Goal: Complete application form: Complete application form

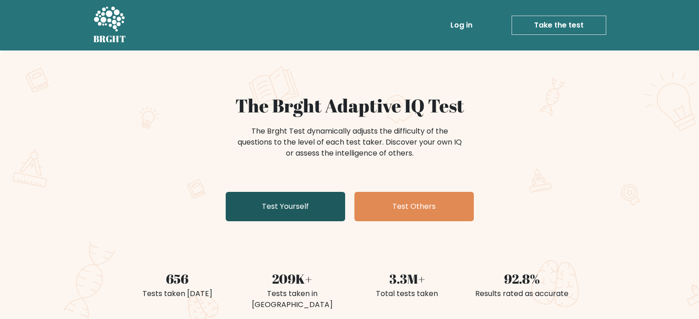
click at [277, 206] on link "Test Yourself" at bounding box center [286, 206] width 120 height 29
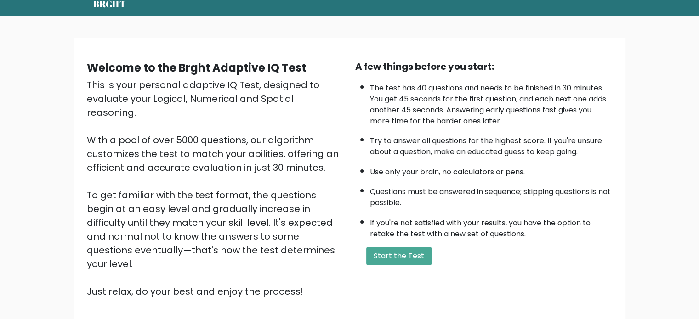
scroll to position [61, 0]
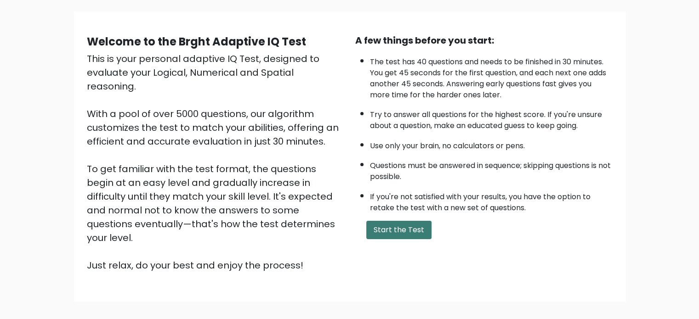
click at [403, 233] on button "Start the Test" at bounding box center [398, 230] width 65 height 18
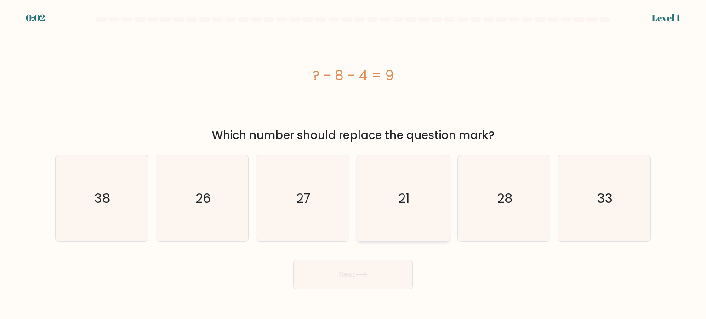
click at [395, 213] on icon "21" at bounding box center [403, 198] width 86 height 86
click at [353, 165] on input "d. 21" at bounding box center [353, 162] width 0 height 5
radio input "true"
click at [373, 279] on button "Next" at bounding box center [353, 274] width 120 height 29
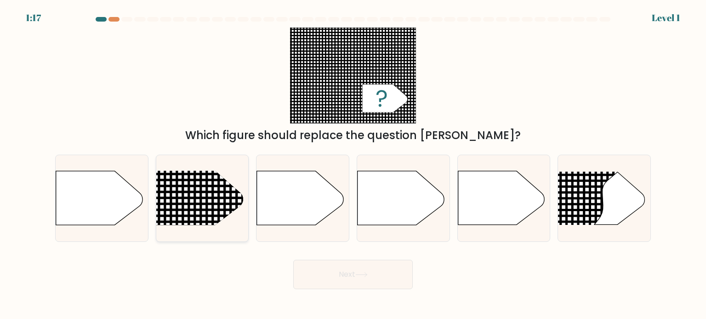
click at [189, 205] on line at bounding box center [139, 205] width 450 height 0
click at [353, 165] on input "b." at bounding box center [353, 162] width 0 height 5
radio input "true"
click at [367, 275] on icon at bounding box center [361, 275] width 11 height 4
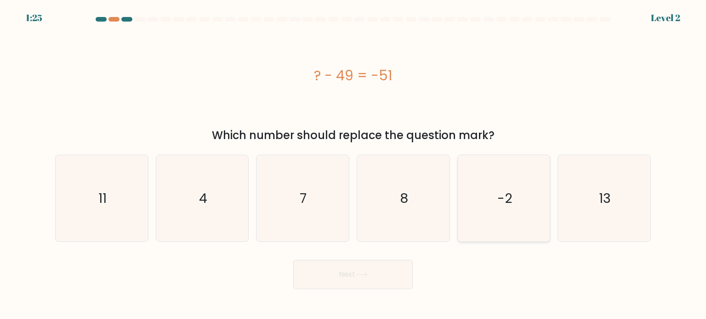
click at [485, 202] on icon "-2" at bounding box center [504, 198] width 86 height 86
click at [353, 165] on input "e. -2" at bounding box center [353, 162] width 0 height 5
radio input "true"
click at [378, 277] on button "Next" at bounding box center [353, 274] width 120 height 29
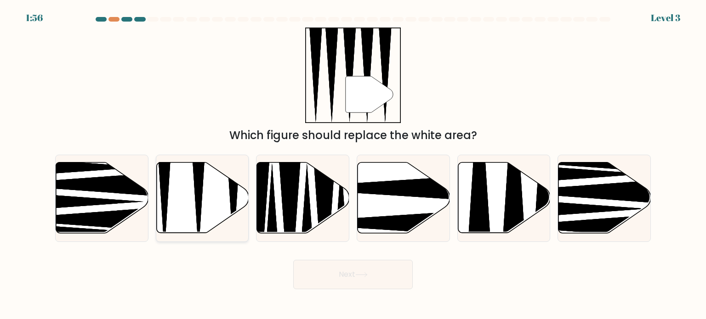
click at [203, 204] on icon at bounding box center [202, 198] width 92 height 71
click at [353, 165] on input "b." at bounding box center [353, 162] width 0 height 5
radio input "true"
click at [362, 277] on icon at bounding box center [361, 275] width 12 height 5
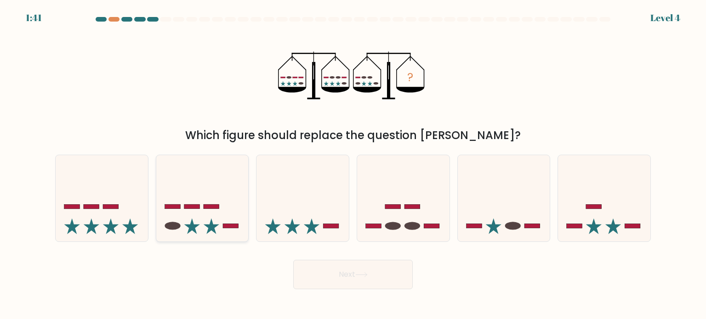
click at [216, 217] on icon at bounding box center [202, 198] width 92 height 76
click at [353, 165] on input "b." at bounding box center [353, 162] width 0 height 5
radio input "true"
click at [369, 271] on button "Next" at bounding box center [353, 274] width 120 height 29
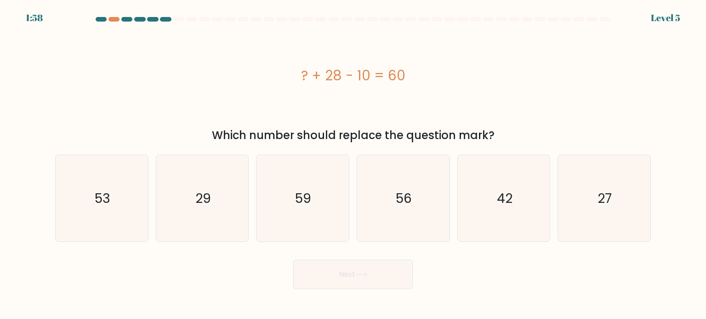
click at [521, 115] on div "? + 28 - 10 = 60" at bounding box center [353, 76] width 596 height 96
click at [503, 204] on text "42" at bounding box center [505, 198] width 16 height 18
click at [353, 165] on input "e. 42" at bounding box center [353, 162] width 0 height 5
radio input "true"
click at [377, 267] on button "Next" at bounding box center [353, 274] width 120 height 29
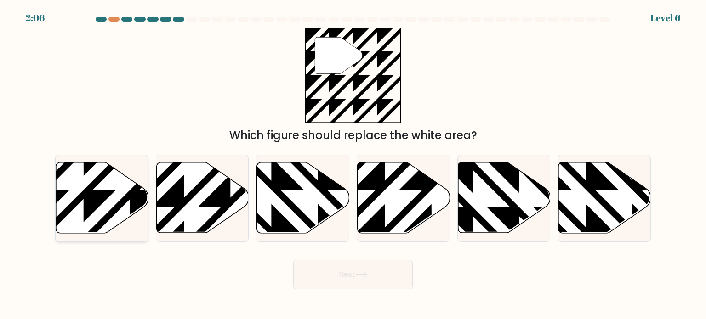
click at [116, 205] on icon at bounding box center [130, 237] width 186 height 186
click at [353, 165] on input "a." at bounding box center [353, 162] width 0 height 5
radio input "true"
click at [349, 276] on button "Next" at bounding box center [353, 274] width 120 height 29
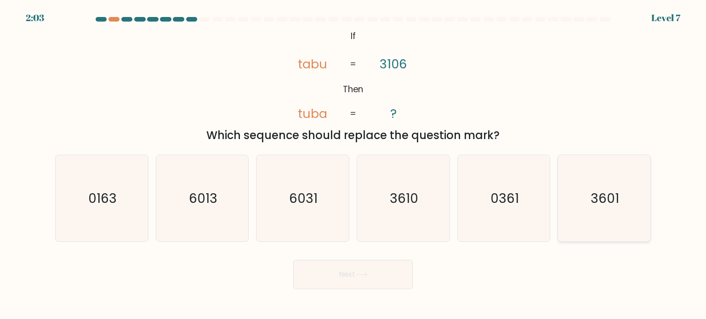
click at [602, 204] on text "3601" at bounding box center [605, 198] width 28 height 18
click at [353, 165] on input "f. 3601" at bounding box center [353, 162] width 0 height 5
radio input "true"
click at [370, 280] on button "Next" at bounding box center [353, 274] width 120 height 29
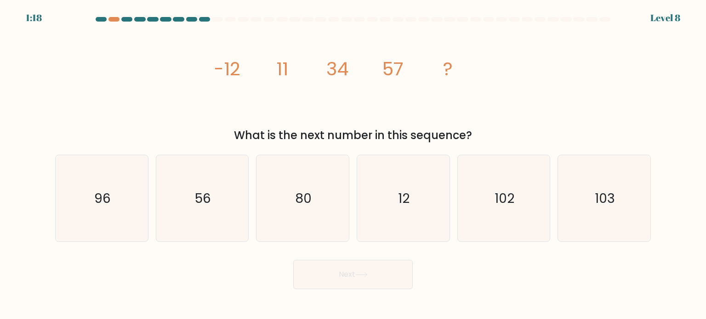
click at [342, 76] on tspan "34" at bounding box center [337, 69] width 22 height 26
click at [497, 76] on div "image/svg+xml -12 11 34 57 ? What is the next number in this sequence?" at bounding box center [353, 86] width 607 height 116
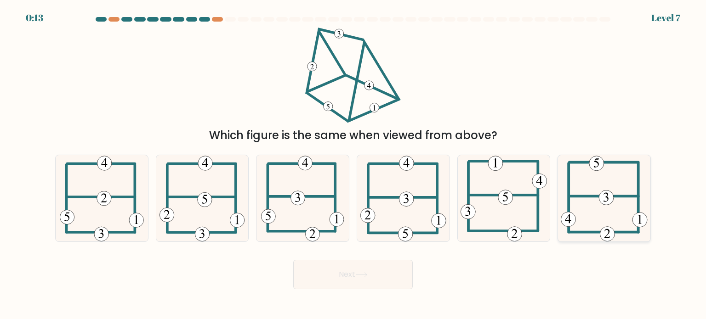
click at [605, 226] on icon at bounding box center [604, 198] width 87 height 86
click at [353, 165] on input "f." at bounding box center [353, 162] width 0 height 5
radio input "true"
click at [379, 278] on button "Next" at bounding box center [353, 274] width 120 height 29
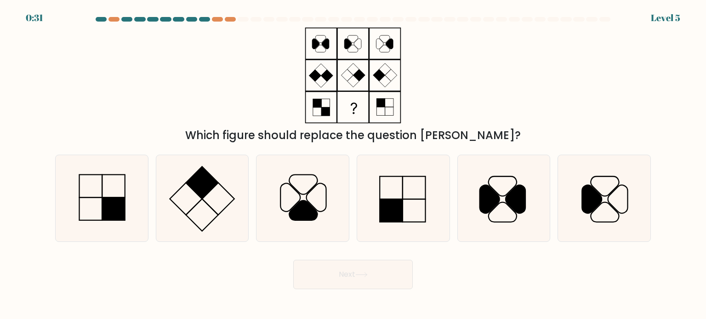
click at [213, 83] on div "Which figure should replace the question mark?" at bounding box center [353, 86] width 607 height 116
click at [352, 116] on rect at bounding box center [353, 107] width 30 height 30
click at [437, 99] on div "Which figure should replace the question mark?" at bounding box center [353, 86] width 607 height 116
click at [245, 93] on div "Which figure should replace the question mark?" at bounding box center [353, 86] width 607 height 116
click at [199, 100] on div "Which figure should replace the question mark?" at bounding box center [353, 86] width 607 height 116
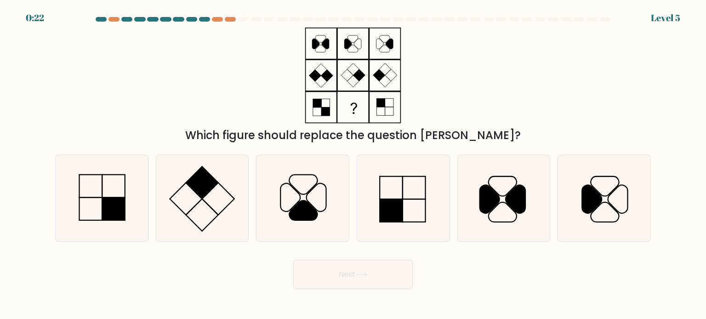
click at [200, 99] on div "Which figure should replace the question mark?" at bounding box center [353, 86] width 607 height 116
click at [401, 210] on rect at bounding box center [391, 210] width 23 height 23
click at [353, 165] on input "d." at bounding box center [353, 162] width 0 height 5
radio input "true"
click at [382, 285] on button "Next" at bounding box center [353, 274] width 120 height 29
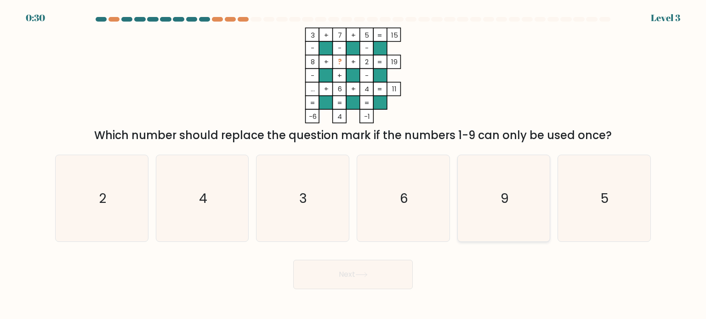
click at [512, 195] on icon "9" at bounding box center [504, 198] width 86 height 86
click at [353, 165] on input "e. 9" at bounding box center [353, 162] width 0 height 5
radio input "true"
click at [364, 274] on icon at bounding box center [361, 275] width 12 height 5
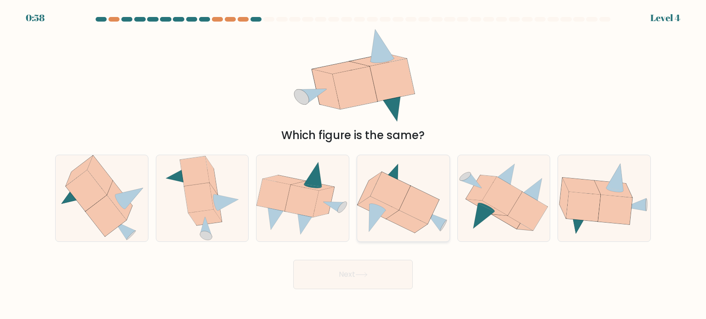
click at [384, 184] on icon at bounding box center [390, 191] width 40 height 38
click at [353, 165] on input "d." at bounding box center [353, 162] width 0 height 5
radio input "true"
click at [389, 265] on button "Next" at bounding box center [353, 274] width 120 height 29
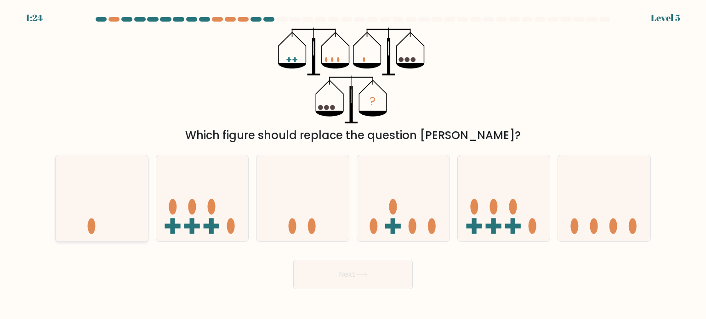
click at [117, 218] on icon at bounding box center [102, 198] width 92 height 76
click at [353, 165] on input "a." at bounding box center [353, 162] width 0 height 5
radio input "true"
click at [387, 274] on button "Next" at bounding box center [353, 274] width 120 height 29
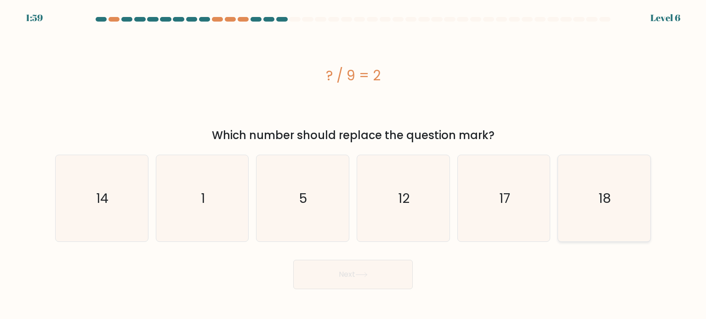
click at [591, 205] on icon "18" at bounding box center [604, 198] width 86 height 86
click at [353, 165] on input "f. 18" at bounding box center [353, 162] width 0 height 5
radio input "true"
click at [371, 276] on button "Next" at bounding box center [353, 274] width 120 height 29
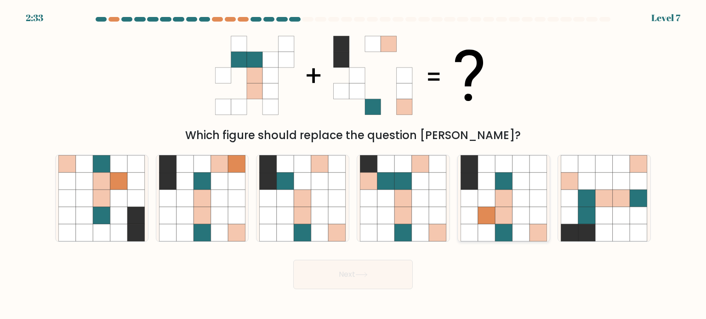
click at [504, 186] on icon at bounding box center [503, 180] width 17 height 17
click at [353, 165] on input "e." at bounding box center [353, 162] width 0 height 5
radio input "true"
click at [394, 279] on button "Next" at bounding box center [353, 274] width 120 height 29
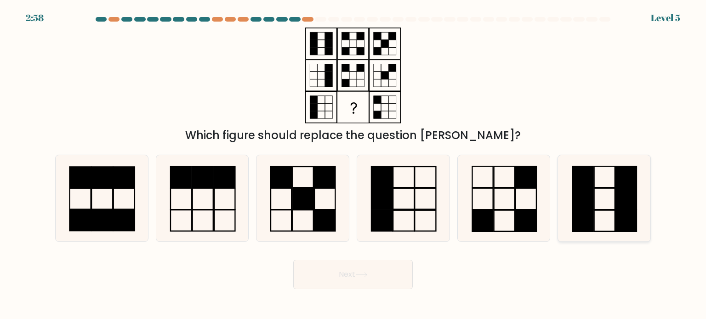
click at [602, 207] on icon at bounding box center [604, 198] width 86 height 86
click at [353, 165] on input "f." at bounding box center [353, 162] width 0 height 5
radio input "true"
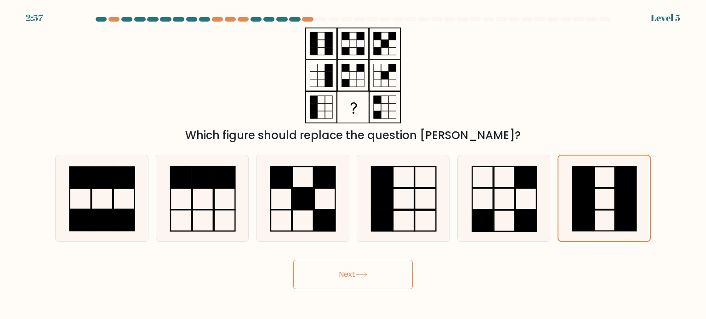
click at [376, 269] on button "Next" at bounding box center [353, 274] width 120 height 29
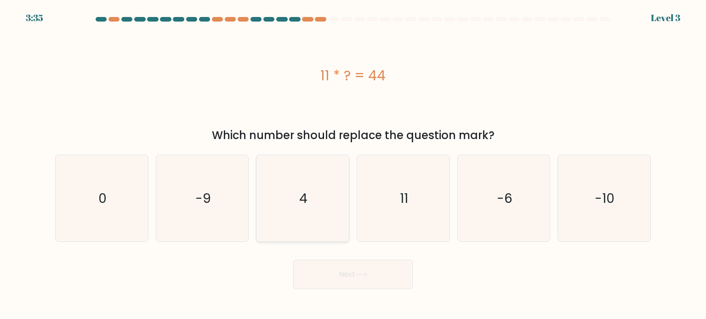
click at [329, 201] on icon "4" at bounding box center [302, 198] width 86 height 86
click at [353, 165] on input "c. 4" at bounding box center [353, 162] width 0 height 5
radio input "true"
click at [362, 280] on button "Next" at bounding box center [353, 274] width 120 height 29
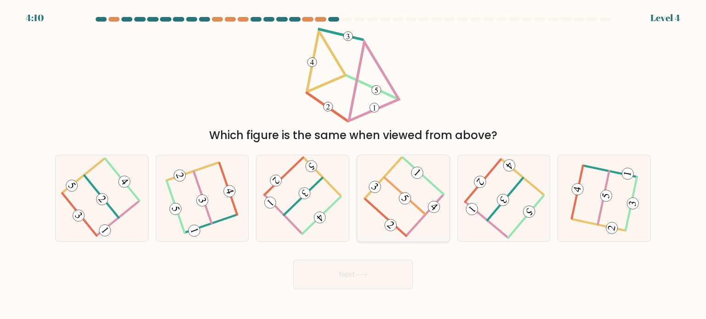
click at [381, 205] on icon at bounding box center [403, 198] width 69 height 69
click at [353, 165] on input "d." at bounding box center [353, 162] width 0 height 5
radio input "true"
click at [385, 279] on button "Next" at bounding box center [353, 274] width 120 height 29
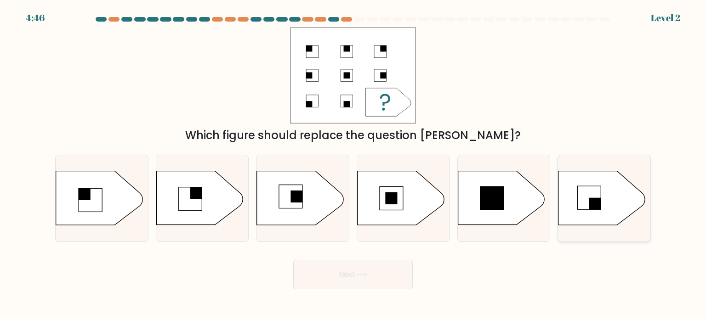
click at [594, 205] on rect at bounding box center [595, 204] width 12 height 12
click at [353, 165] on input "f." at bounding box center [353, 162] width 0 height 5
radio input "true"
click at [381, 269] on button "Next" at bounding box center [353, 274] width 120 height 29
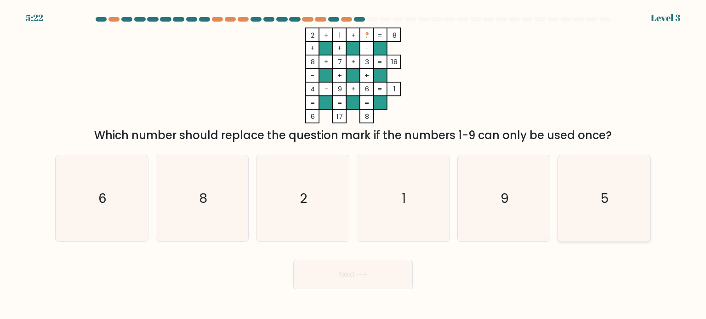
click at [591, 195] on icon "5" at bounding box center [604, 198] width 86 height 86
click at [353, 165] on input "f. 5" at bounding box center [353, 162] width 0 height 5
radio input "true"
click at [371, 279] on button "Next" at bounding box center [353, 274] width 120 height 29
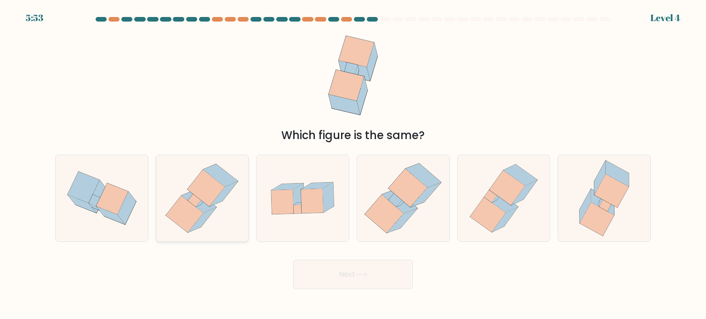
click at [199, 200] on icon at bounding box center [194, 200] width 13 height 13
click at [353, 165] on input "b." at bounding box center [353, 162] width 0 height 5
radio input "true"
click at [347, 262] on button "Next" at bounding box center [353, 274] width 120 height 29
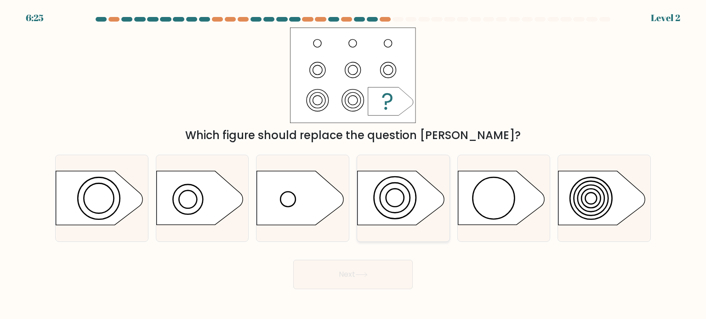
click at [401, 204] on circle at bounding box center [395, 198] width 18 height 18
click at [353, 165] on input "d." at bounding box center [353, 162] width 0 height 5
radio input "true"
click at [353, 275] on button "Next" at bounding box center [353, 274] width 120 height 29
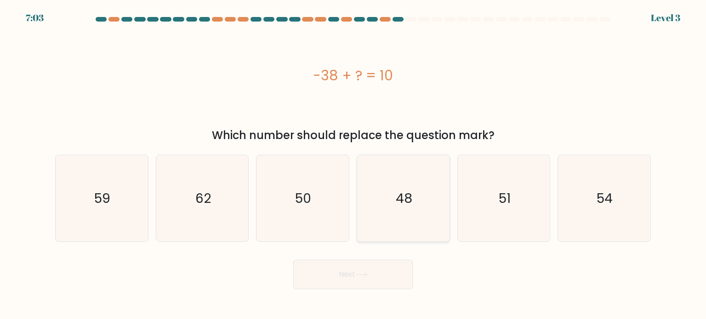
drag, startPoint x: 392, startPoint y: 194, endPoint x: 397, endPoint y: 194, distance: 5.1
click at [392, 194] on icon "48" at bounding box center [403, 198] width 86 height 86
click at [353, 165] on input "d. 48" at bounding box center [353, 162] width 0 height 5
radio input "true"
click at [356, 268] on button "Next" at bounding box center [353, 274] width 120 height 29
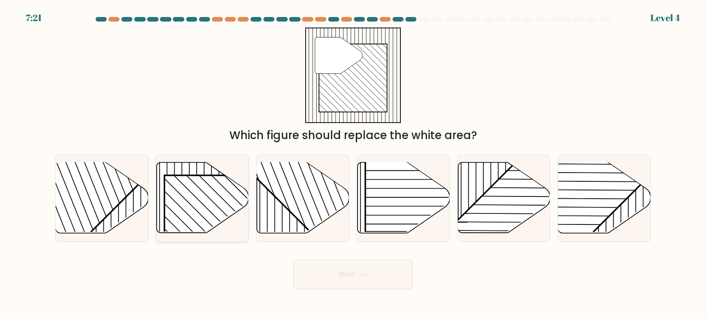
click at [186, 195] on rect at bounding box center [230, 242] width 132 height 132
click at [353, 165] on input "b." at bounding box center [353, 162] width 0 height 5
radio input "true"
click at [347, 275] on button "Next" at bounding box center [353, 274] width 120 height 29
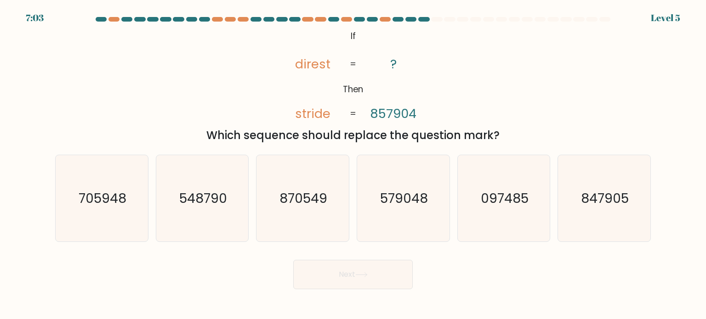
click at [216, 114] on div "@import url('https://fonts.googleapis.com/css?family=Abril+Fatface:400,100,100i…" at bounding box center [353, 86] width 607 height 116
click at [510, 218] on icon "097485" at bounding box center [504, 198] width 86 height 86
click at [353, 165] on input "e. 097485" at bounding box center [353, 162] width 0 height 5
radio input "true"
click at [384, 276] on button "Next" at bounding box center [353, 274] width 120 height 29
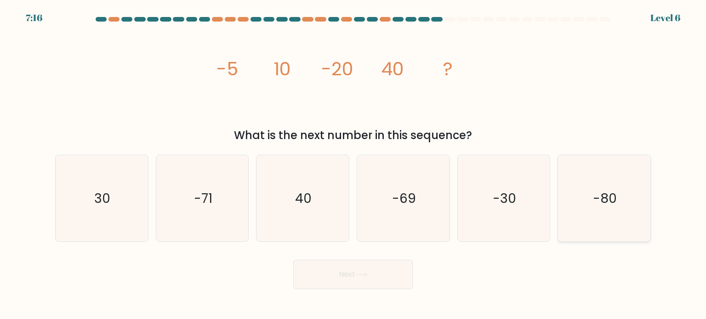
click at [580, 191] on icon "-80" at bounding box center [604, 198] width 86 height 86
click at [353, 165] on input "f. -80" at bounding box center [353, 162] width 0 height 5
radio input "true"
click at [364, 277] on icon at bounding box center [361, 275] width 12 height 5
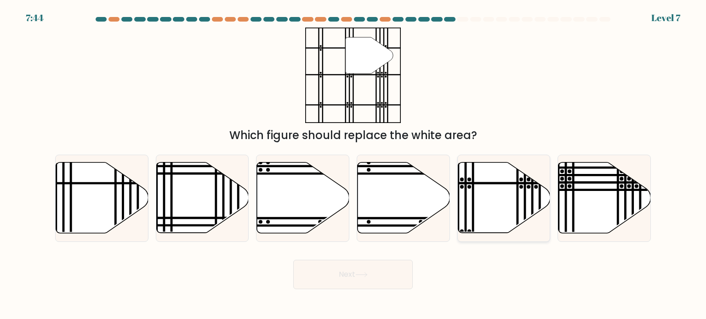
click at [500, 200] on icon at bounding box center [504, 198] width 92 height 71
click at [353, 165] on input "e." at bounding box center [353, 162] width 0 height 5
radio input "true"
click at [378, 282] on button "Next" at bounding box center [353, 274] width 120 height 29
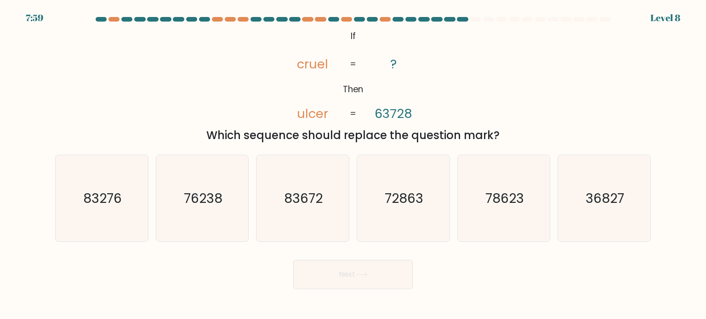
click at [157, 265] on div "Next" at bounding box center [353, 271] width 607 height 36
click at [488, 193] on text "78623" at bounding box center [504, 198] width 39 height 18
click at [353, 165] on input "e. 78623" at bounding box center [353, 162] width 0 height 5
radio input "true"
click at [394, 269] on button "Next" at bounding box center [353, 274] width 120 height 29
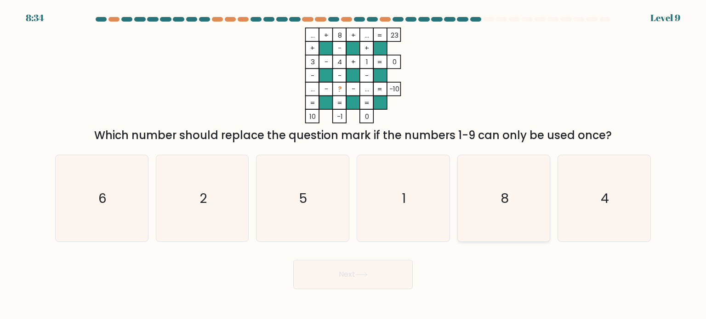
click at [513, 198] on icon "8" at bounding box center [504, 198] width 86 height 86
click at [353, 165] on input "e. 8" at bounding box center [353, 162] width 0 height 5
radio input "true"
click at [399, 277] on button "Next" at bounding box center [353, 274] width 120 height 29
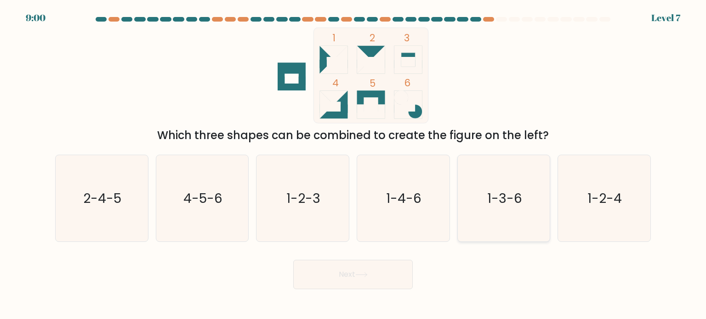
click at [521, 200] on text "1-3-6" at bounding box center [504, 198] width 35 height 18
click at [353, 165] on input "e. 1-3-6" at bounding box center [353, 162] width 0 height 5
radio input "true"
click at [379, 266] on button "Next" at bounding box center [353, 274] width 120 height 29
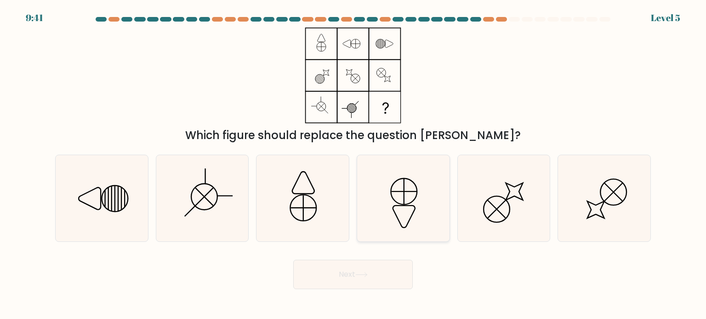
click at [397, 199] on icon at bounding box center [403, 198] width 86 height 86
click at [353, 165] on input "d." at bounding box center [353, 162] width 0 height 5
radio input "true"
click at [386, 275] on button "Next" at bounding box center [353, 274] width 120 height 29
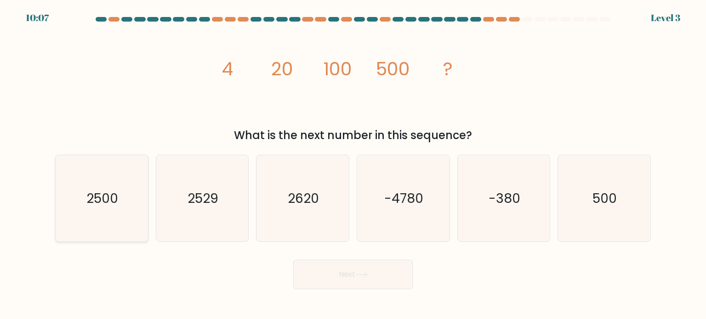
click at [107, 201] on text "2500" at bounding box center [103, 198] width 32 height 18
click at [353, 165] on input "a. 2500" at bounding box center [353, 162] width 0 height 5
radio input "true"
click at [353, 270] on button "Next" at bounding box center [353, 274] width 120 height 29
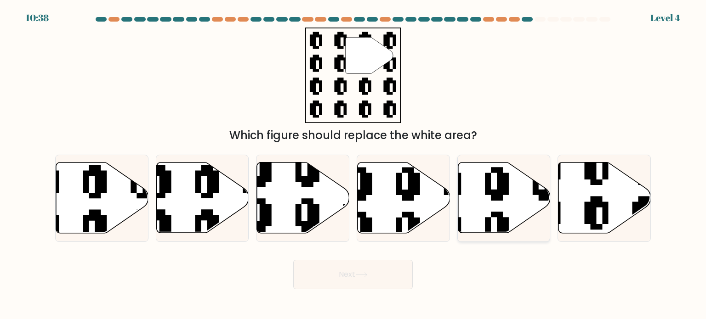
click at [485, 193] on icon at bounding box center [472, 161] width 167 height 167
click at [353, 165] on input "e." at bounding box center [353, 162] width 0 height 5
radio input "true"
click at [590, 205] on icon at bounding box center [572, 235] width 167 height 167
click at [353, 165] on input "f." at bounding box center [353, 162] width 0 height 5
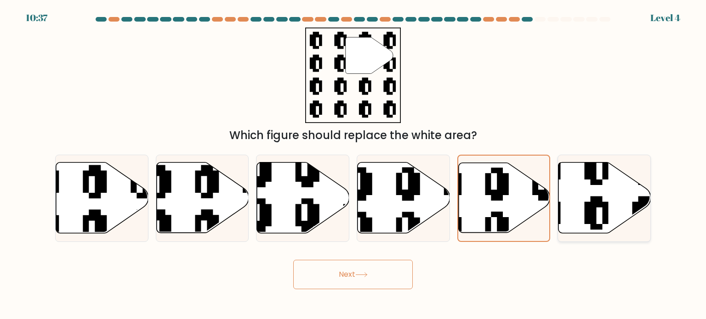
radio input "true"
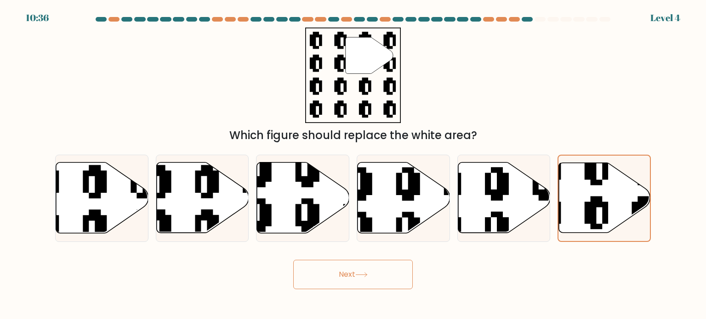
click at [370, 272] on button "Next" at bounding box center [353, 274] width 120 height 29
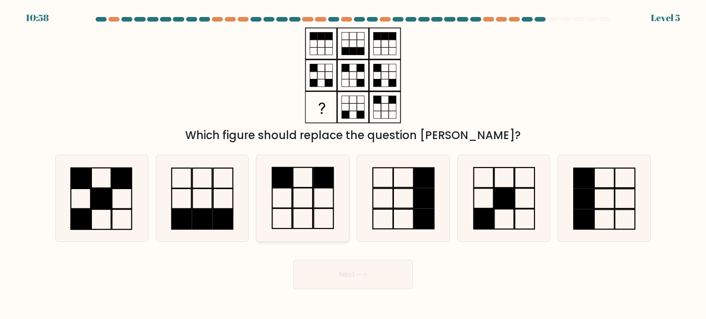
click at [302, 180] on icon at bounding box center [302, 198] width 86 height 86
click at [353, 165] on input "c." at bounding box center [353, 162] width 0 height 5
radio input "true"
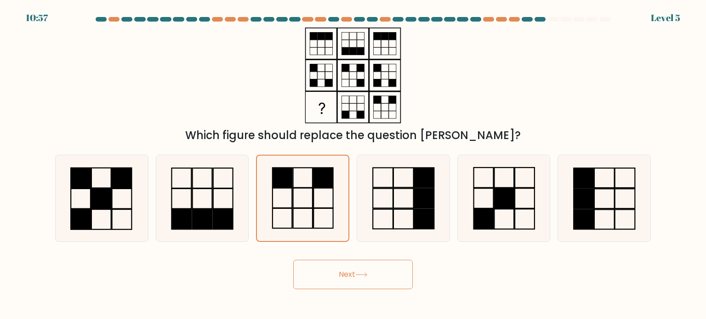
click at [391, 279] on button "Next" at bounding box center [353, 274] width 120 height 29
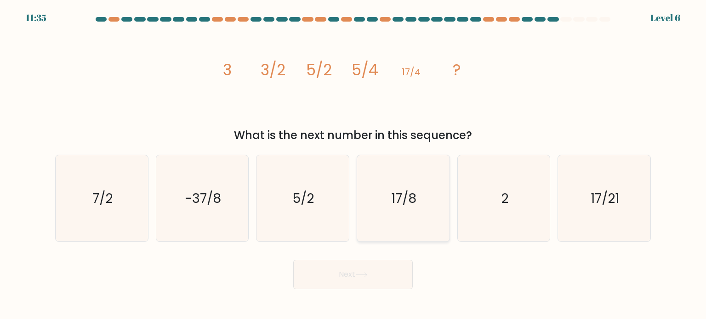
click at [416, 207] on icon "17/8" at bounding box center [403, 198] width 86 height 86
click at [353, 165] on input "d. 17/8" at bounding box center [353, 162] width 0 height 5
radio input "true"
click at [381, 275] on button "Next" at bounding box center [353, 274] width 120 height 29
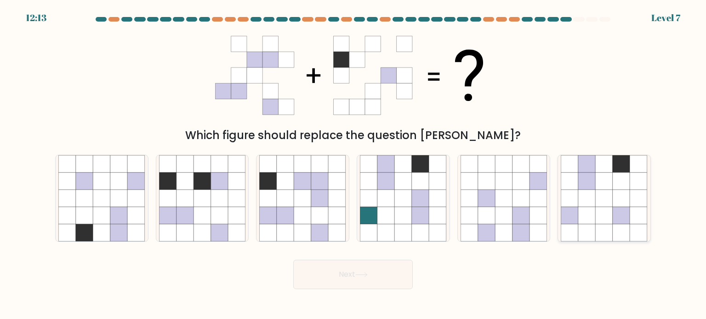
click at [616, 189] on icon at bounding box center [621, 180] width 17 height 17
click at [353, 165] on input "f." at bounding box center [353, 162] width 0 height 5
radio input "true"
click at [391, 271] on button "Next" at bounding box center [353, 274] width 120 height 29
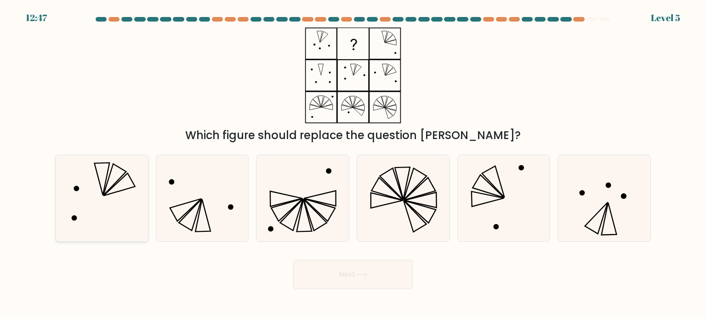
click at [124, 195] on icon at bounding box center [101, 198] width 86 height 86
click at [353, 165] on input "a." at bounding box center [353, 162] width 0 height 5
radio input "true"
click at [495, 193] on icon at bounding box center [504, 198] width 86 height 86
click at [353, 165] on input "e." at bounding box center [353, 162] width 0 height 5
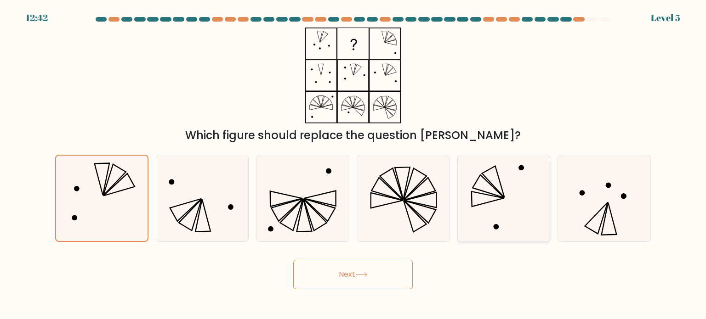
radio input "true"
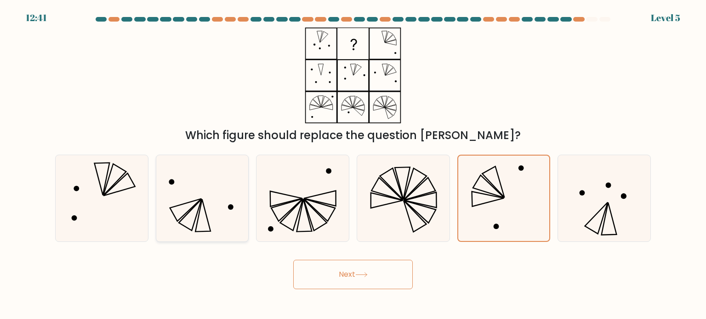
click at [203, 198] on icon at bounding box center [202, 198] width 86 height 86
click at [353, 165] on input "b." at bounding box center [353, 162] width 0 height 5
radio input "true"
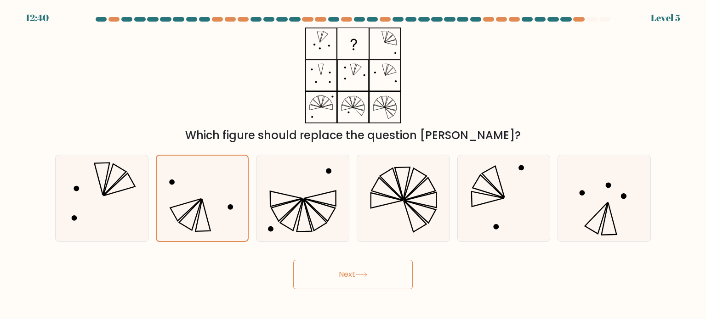
click at [340, 272] on button "Next" at bounding box center [353, 274] width 120 height 29
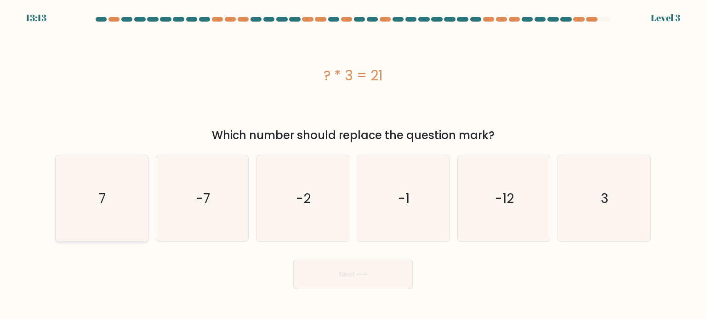
click at [105, 201] on text "7" at bounding box center [102, 198] width 7 height 18
click at [353, 165] on input "a. 7" at bounding box center [353, 162] width 0 height 5
radio input "true"
click at [335, 275] on button "Next" at bounding box center [353, 274] width 120 height 29
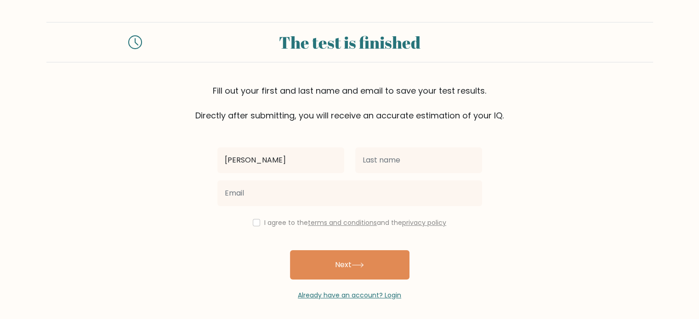
type input "[PERSON_NAME]"
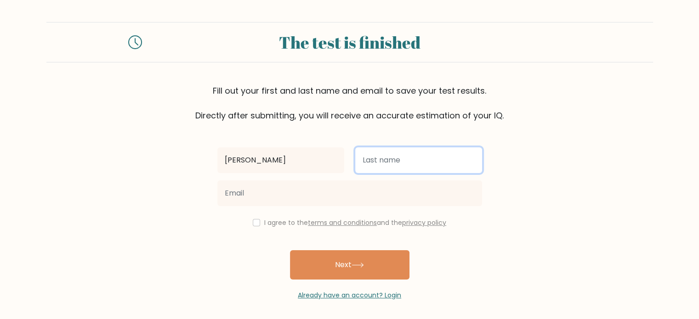
click at [382, 165] on input "text" at bounding box center [418, 161] width 127 height 26
type input "Orgen"
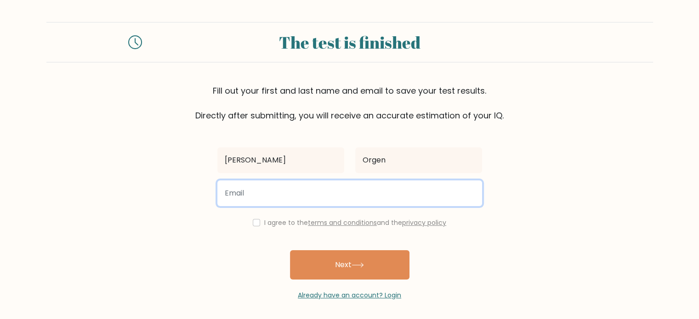
click at [366, 197] on input "email" at bounding box center [349, 194] width 265 height 26
type input "[EMAIL_ADDRESS][DOMAIN_NAME]"
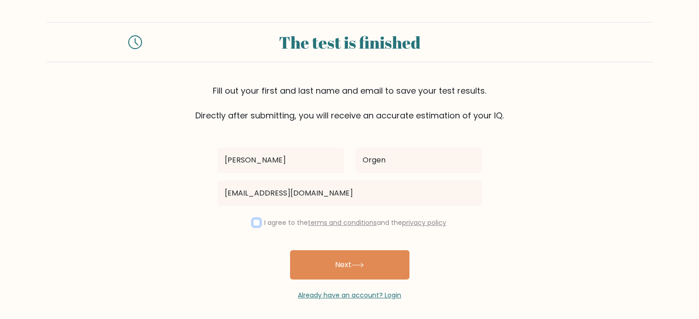
click at [255, 223] on input "checkbox" at bounding box center [256, 222] width 7 height 7
checkbox input "true"
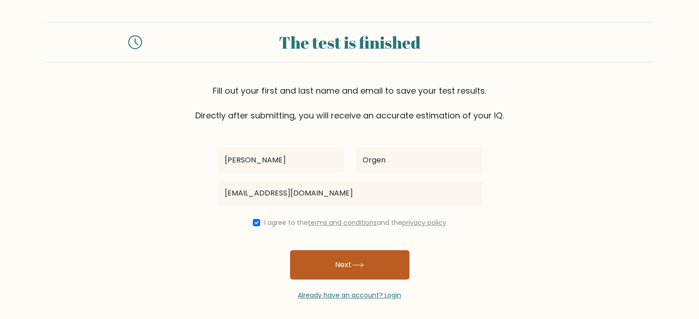
click at [331, 263] on button "Next" at bounding box center [350, 265] width 120 height 29
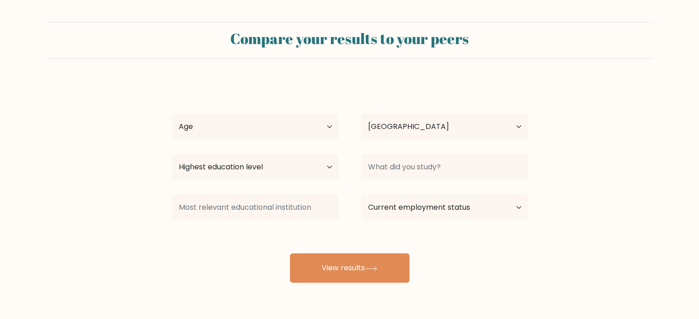
select select "PH"
click at [319, 130] on select "Age Under 18 years old 18-24 years old 25-34 years old 35-44 years old 45-54 ye…" at bounding box center [254, 127] width 167 height 26
select select "35_44"
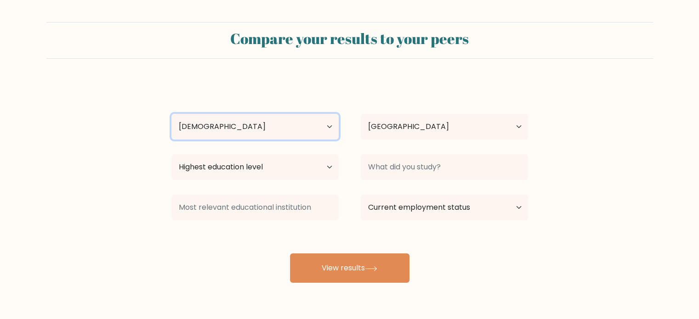
click at [171, 114] on select "Age Under 18 years old 18-24 years old 25-34 years old 35-44 years old 45-54 ye…" at bounding box center [254, 127] width 167 height 26
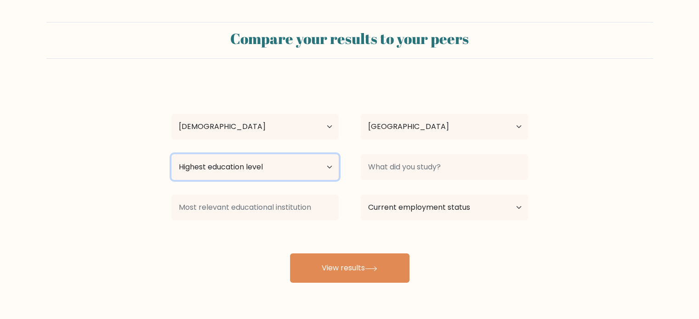
click at [290, 170] on select "Highest education level No schooling Primary Lower Secondary Upper Secondary Oc…" at bounding box center [254, 167] width 167 height 26
select select "bachelors_degree"
click at [171, 154] on select "Highest education level No schooling Primary Lower Secondary Upper Secondary Oc…" at bounding box center [254, 167] width 167 height 26
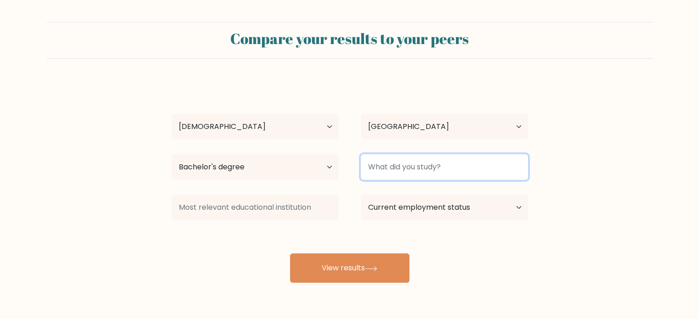
click at [421, 171] on input at bounding box center [444, 167] width 167 height 26
type input "BSC"
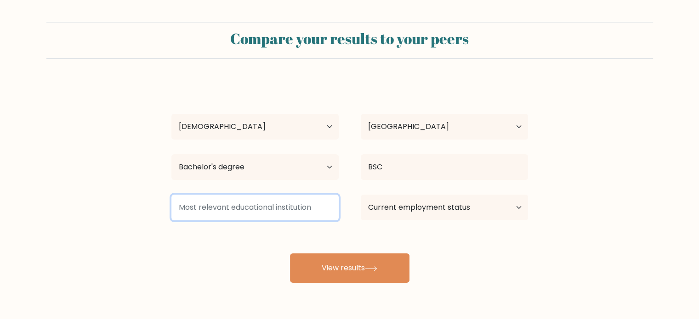
click at [284, 205] on input at bounding box center [254, 208] width 167 height 26
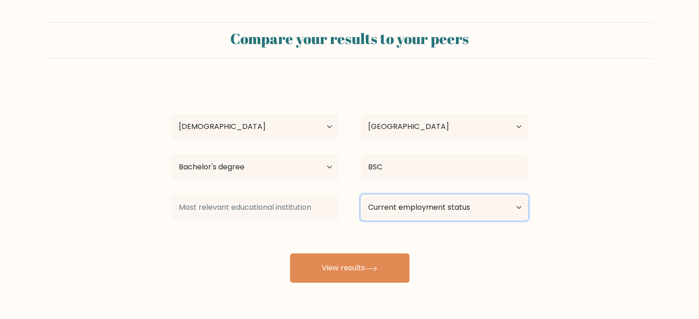
click at [438, 209] on select "Current employment status Employed Student Retired Other / prefer not to answer" at bounding box center [444, 208] width 167 height 26
select select "other"
click at [361, 195] on select "Current employment status Employed Student Retired Other / prefer not to answer" at bounding box center [444, 208] width 167 height 26
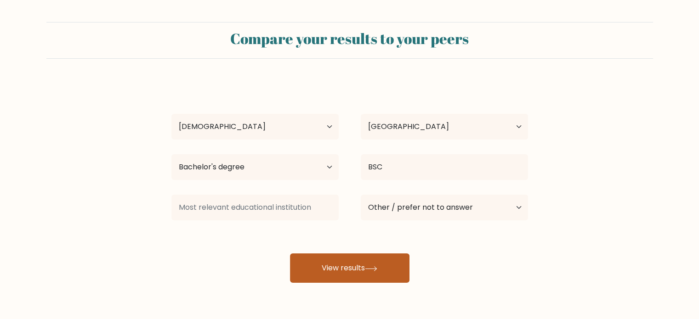
click at [347, 272] on button "View results" at bounding box center [350, 268] width 120 height 29
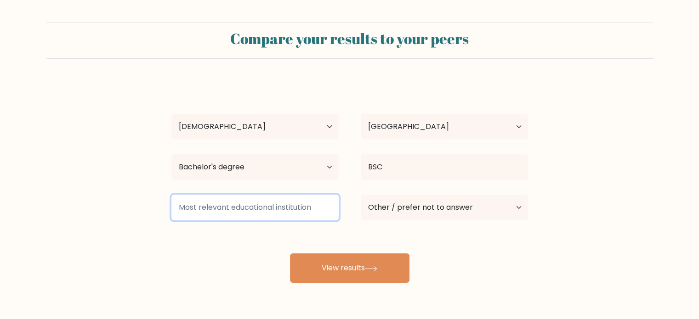
click at [265, 203] on input at bounding box center [254, 208] width 167 height 26
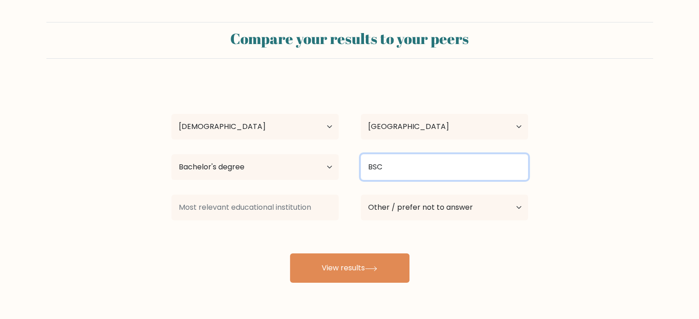
drag, startPoint x: 401, startPoint y: 170, endPoint x: 307, endPoint y: 171, distance: 94.7
click at [307, 171] on div "Highest education level No schooling Primary Lower Secondary Upper Secondary Oc…" at bounding box center [349, 167] width 379 height 33
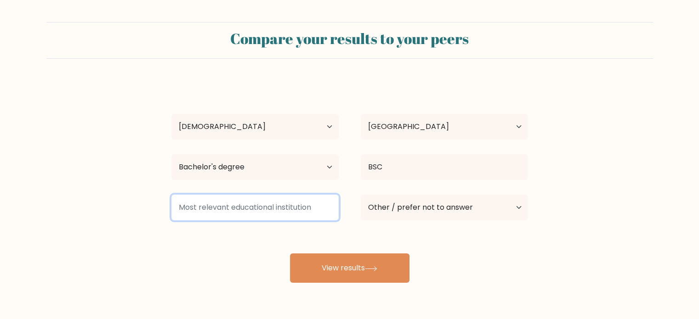
click at [235, 212] on input at bounding box center [254, 208] width 167 height 26
paste input "BSC"
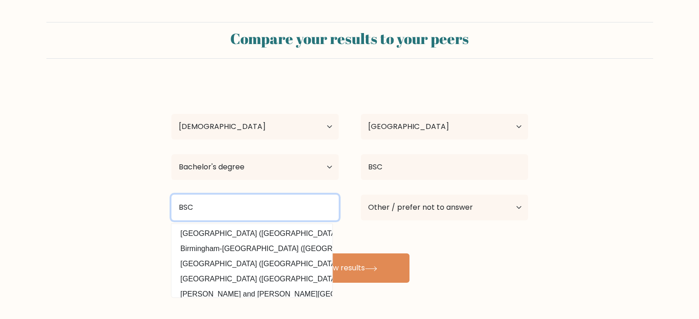
click at [267, 211] on input "BSC" at bounding box center [254, 208] width 167 height 26
type input "B"
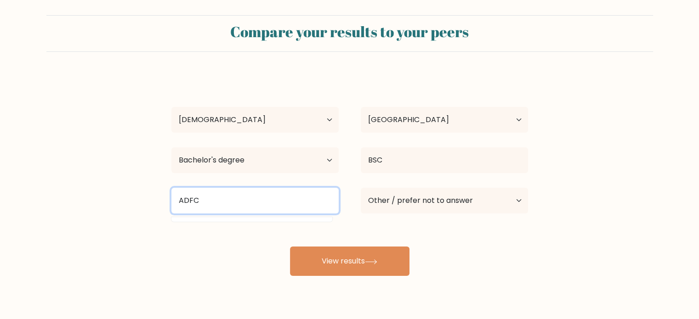
scroll to position [29, 0]
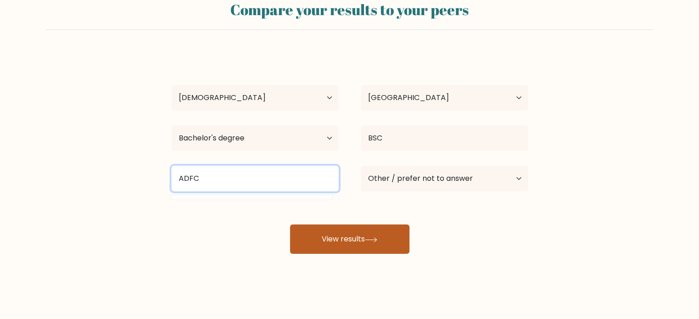
type input "ADFC"
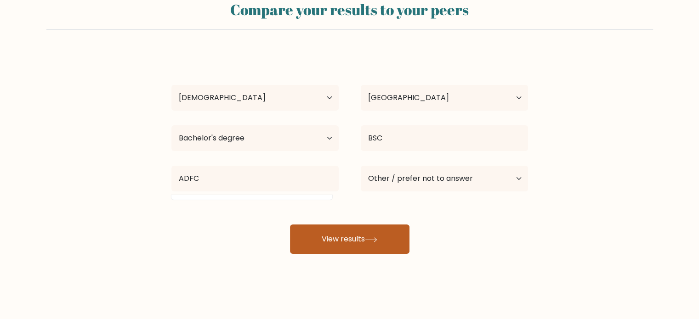
click at [359, 233] on button "View results" at bounding box center [350, 239] width 120 height 29
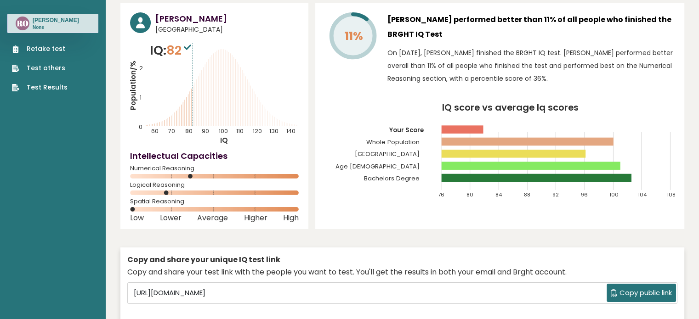
scroll to position [61, 0]
